Goal: Information Seeking & Learning: Compare options

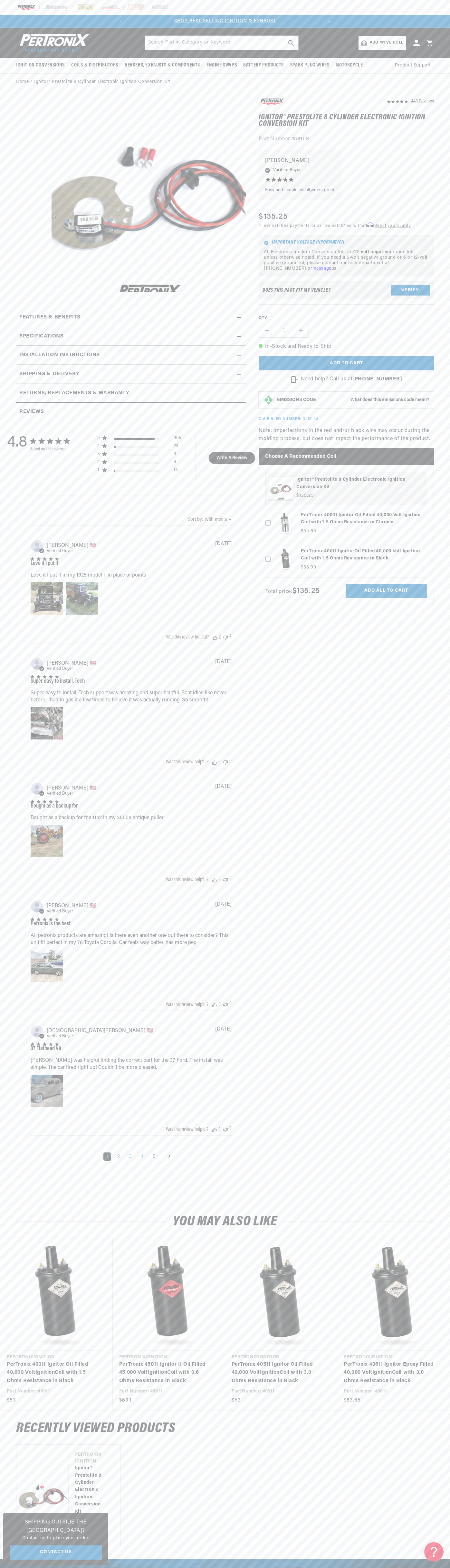
click at [126, 3] on div at bounding box center [225, 7] width 450 height 15
click at [449, 900] on section "448 Reviews" at bounding box center [225, 646] width 450 height 1111
click at [313, 1567] on html "Skip to content Your cart Your cart is empty Get the right parts the first time…" at bounding box center [225, 784] width 450 height 1568
click at [19, 1360] on link "PerTronix 40011 Ignitor Oil Filled 40,000 Volt Ignition Coil with 1.5 Ohms Resi…" at bounding box center [53, 1373] width 93 height 25
